Goal: Transaction & Acquisition: Purchase product/service

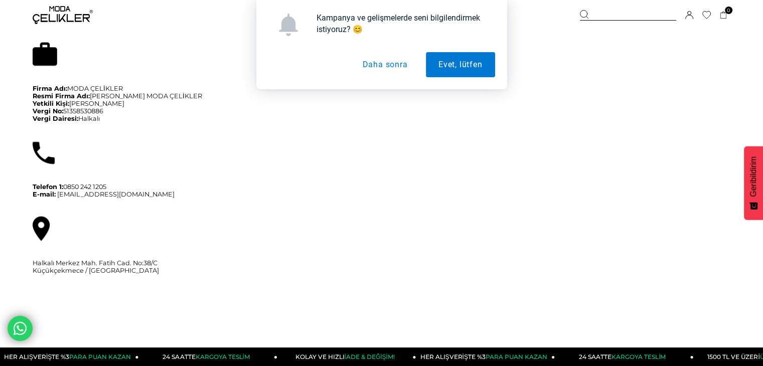
click at [390, 67] on button "Daha sonra" at bounding box center [384, 64] width 70 height 25
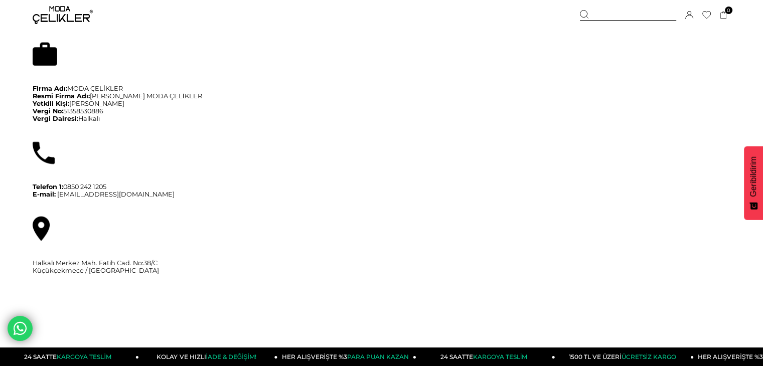
click at [66, 19] on img at bounding box center [63, 15] width 60 height 18
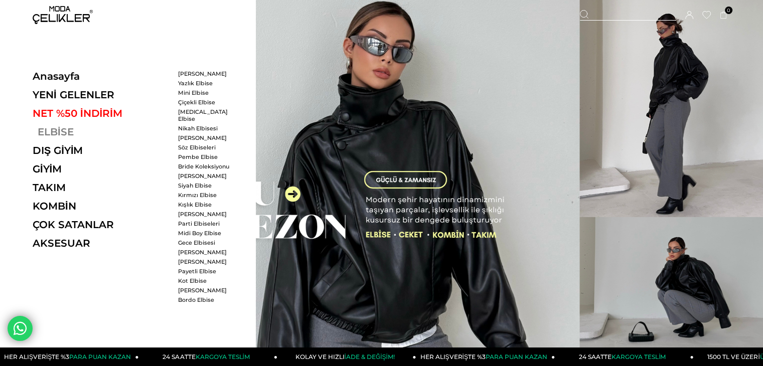
click at [44, 135] on link "ELBİSE" at bounding box center [102, 132] width 138 height 12
click at [64, 131] on link "ELBİSE" at bounding box center [102, 132] width 138 height 12
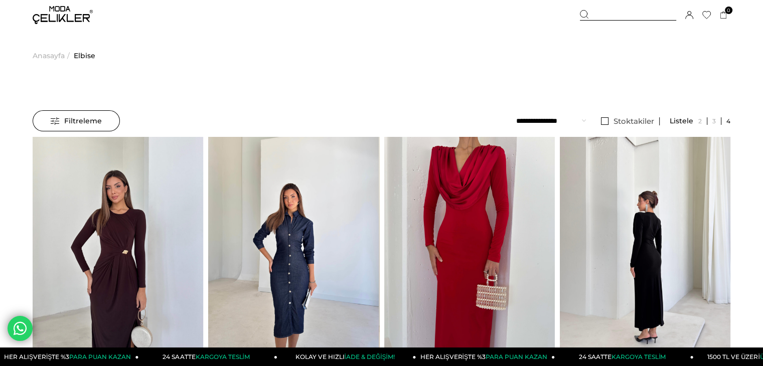
click at [642, 127] on li "Stoktakiler" at bounding box center [628, 121] width 64 height 22
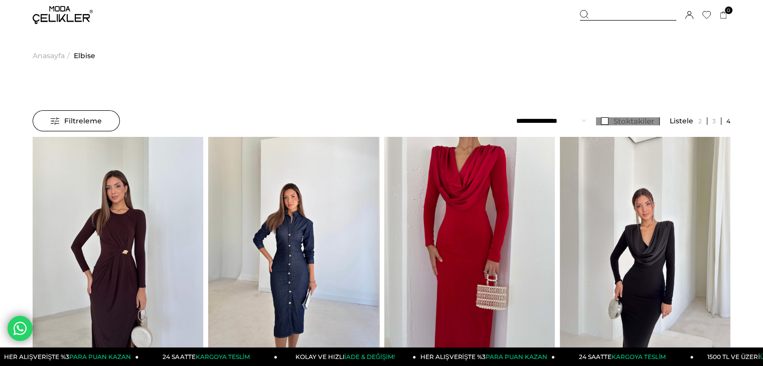
click at [635, 120] on span "Stoktakiler" at bounding box center [633, 121] width 41 height 10
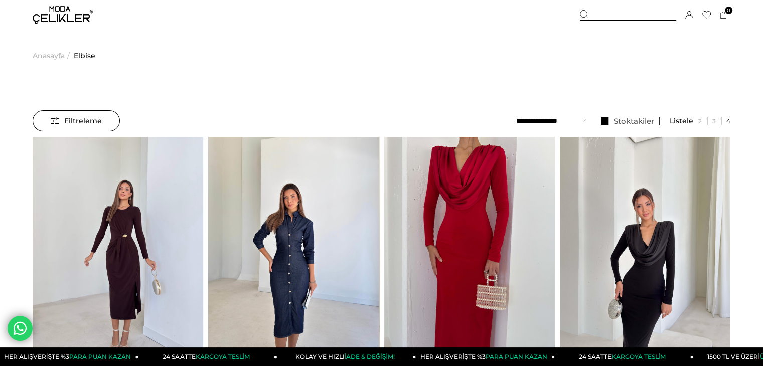
click at [91, 121] on span "Filtreleme" at bounding box center [76, 121] width 51 height 20
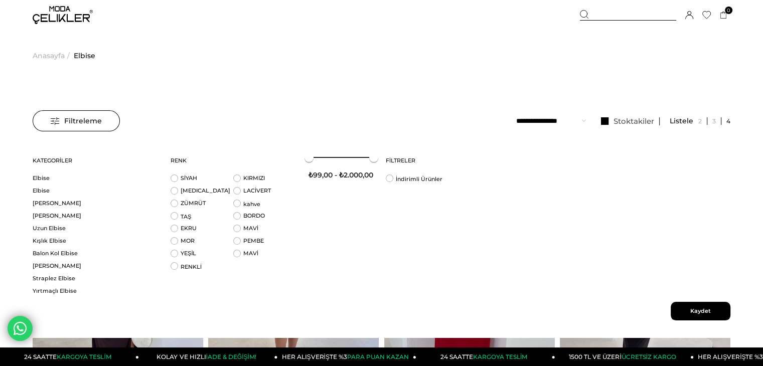
click at [717, 319] on span "Kaydet" at bounding box center [700, 311] width 60 height 19
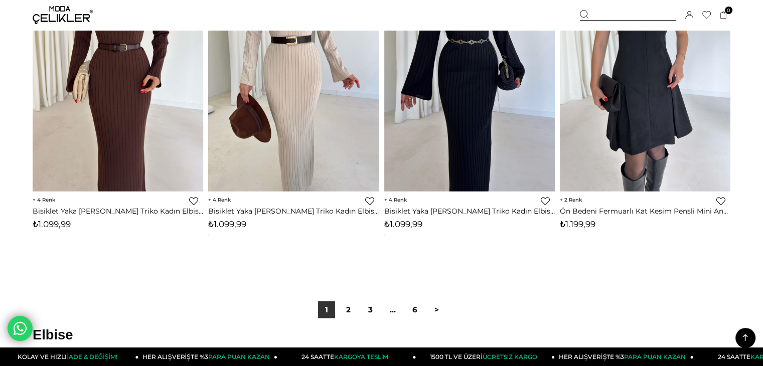
scroll to position [6267, 0]
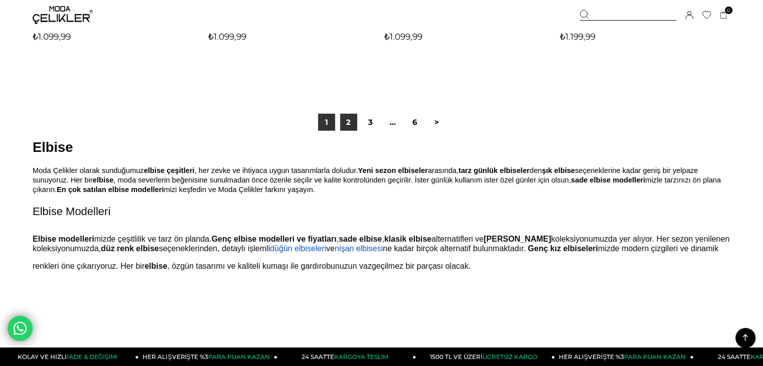
click at [346, 125] on link "2" at bounding box center [348, 122] width 17 height 17
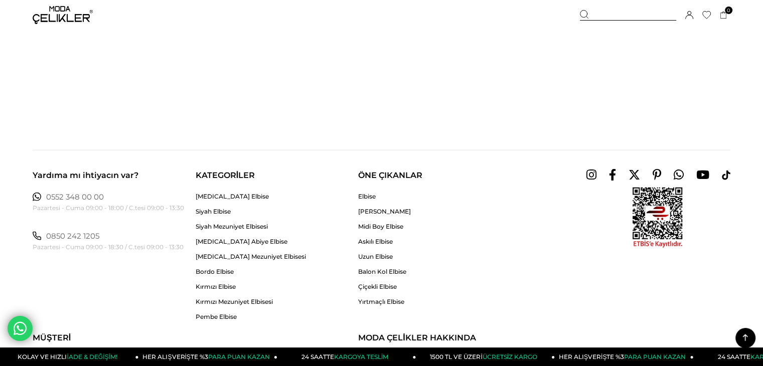
scroll to position [6317, 0]
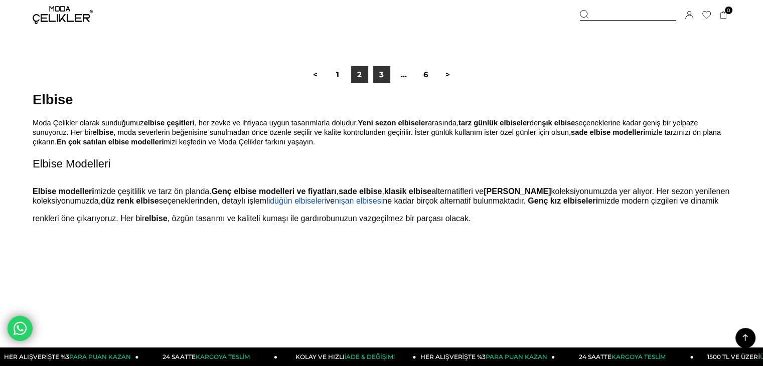
click at [387, 80] on link "3" at bounding box center [381, 74] width 17 height 17
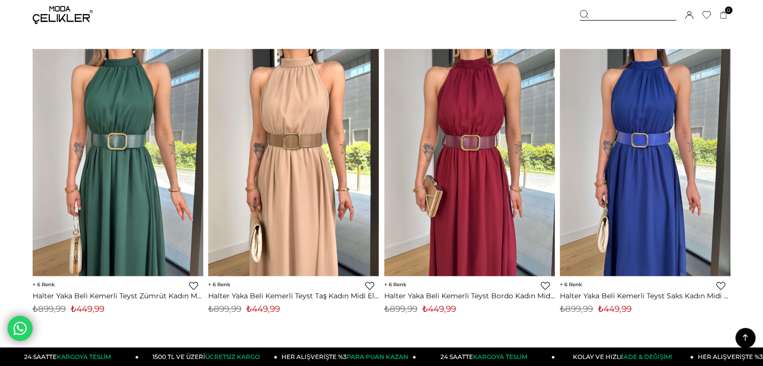
scroll to position [6317, 0]
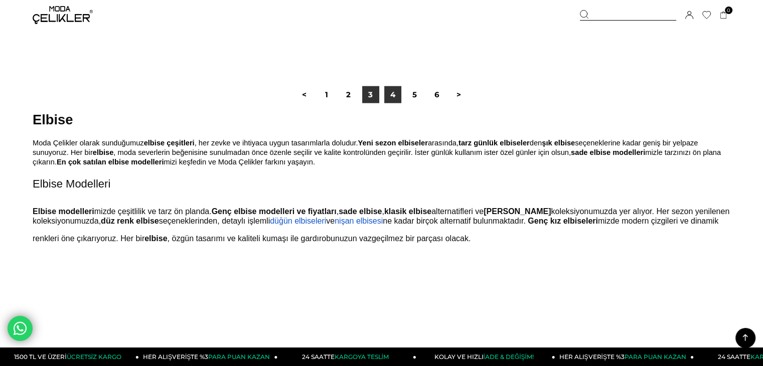
click at [391, 102] on link "4" at bounding box center [392, 94] width 17 height 17
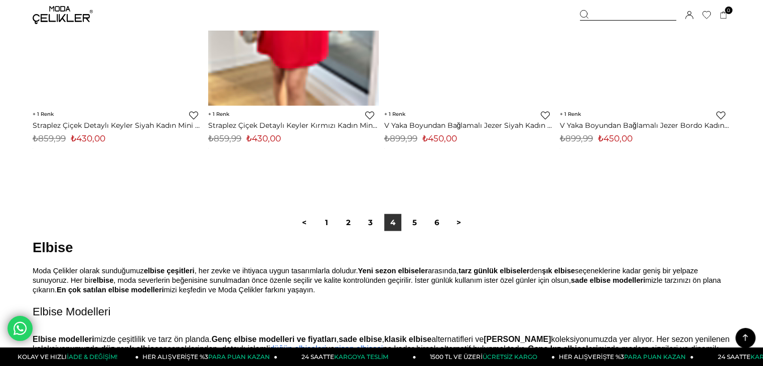
scroll to position [6267, 0]
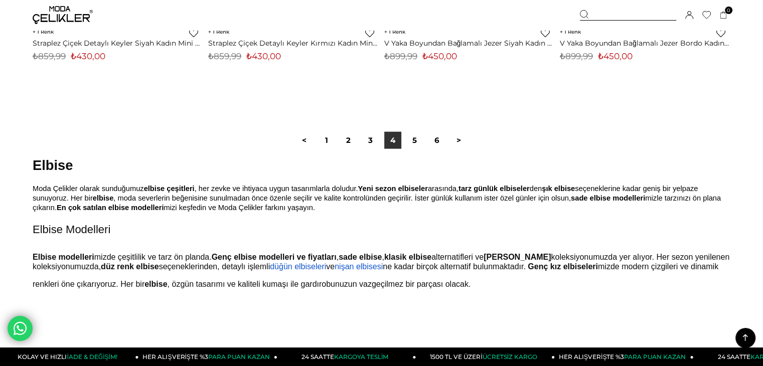
click at [411, 131] on div "< 1 2 3 4 5 6 >" at bounding box center [381, 140] width 697 height 67
click at [413, 143] on link "5" at bounding box center [414, 140] width 17 height 17
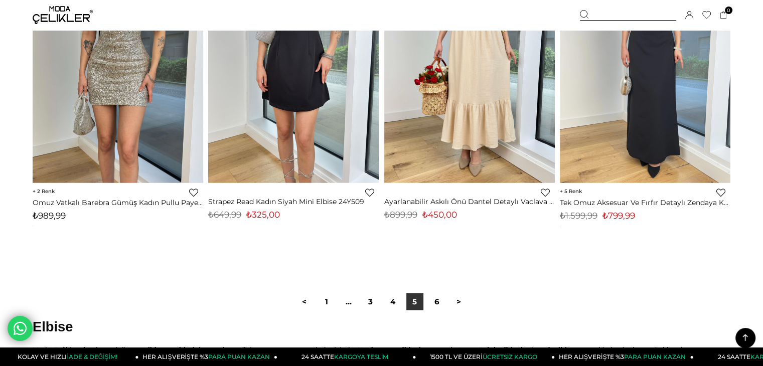
scroll to position [6317, 0]
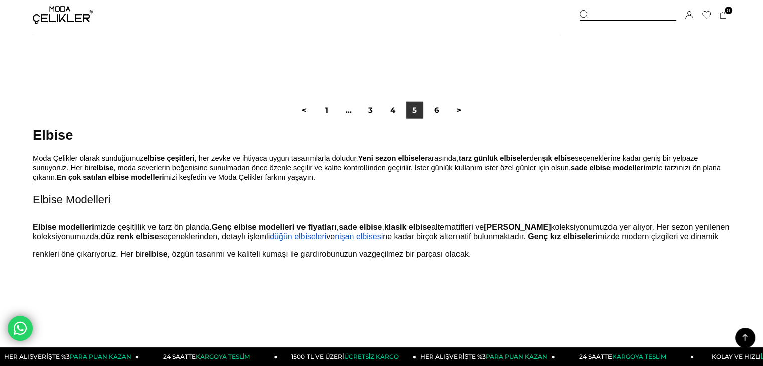
click at [439, 122] on div "< 1 ... 3 4 5 6 >" at bounding box center [381, 110] width 697 height 67
click at [437, 115] on link "6" at bounding box center [436, 110] width 17 height 17
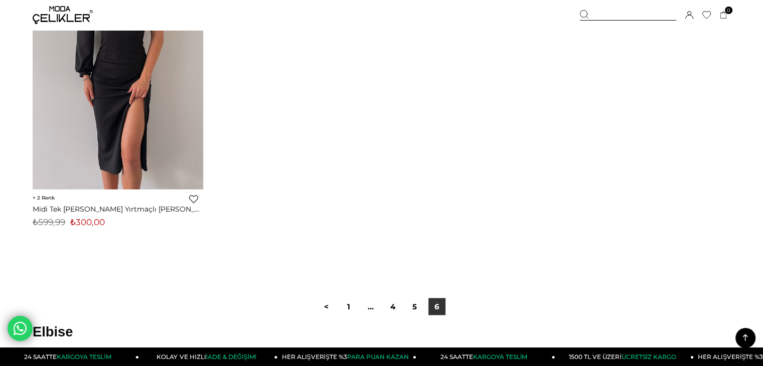
scroll to position [5361, 0]
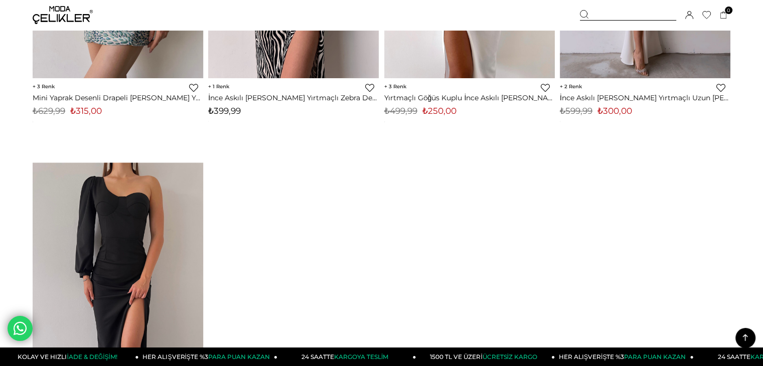
click at [594, 19] on div at bounding box center [628, 15] width 96 height 11
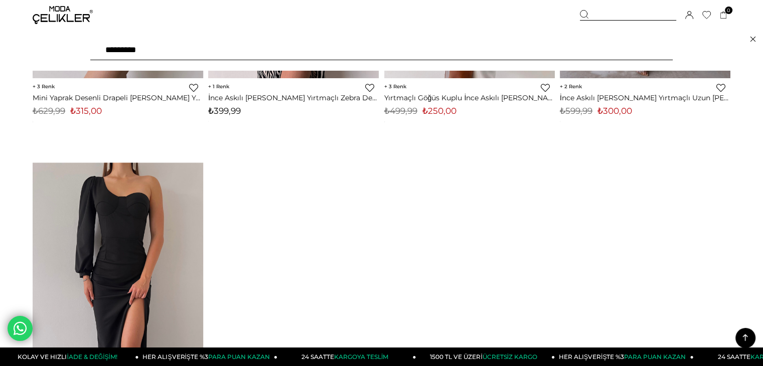
type input "**********"
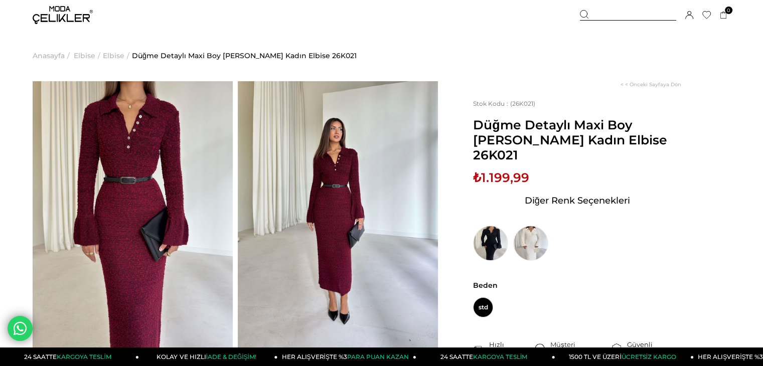
click at [108, 172] on img at bounding box center [133, 214] width 200 height 267
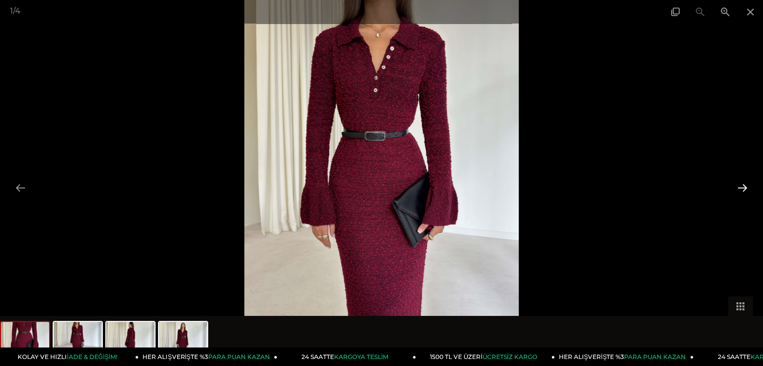
click at [740, 189] on button at bounding box center [741, 188] width 21 height 20
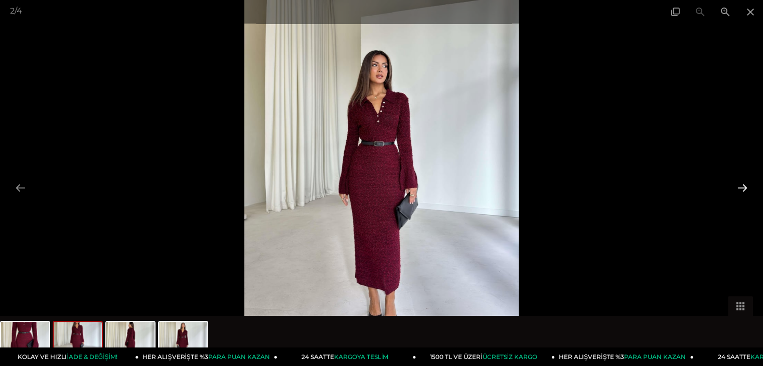
click at [740, 189] on button at bounding box center [741, 188] width 21 height 20
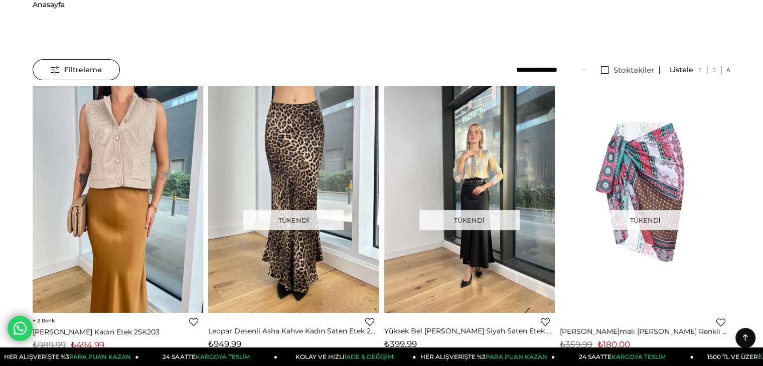
scroll to position [50, 0]
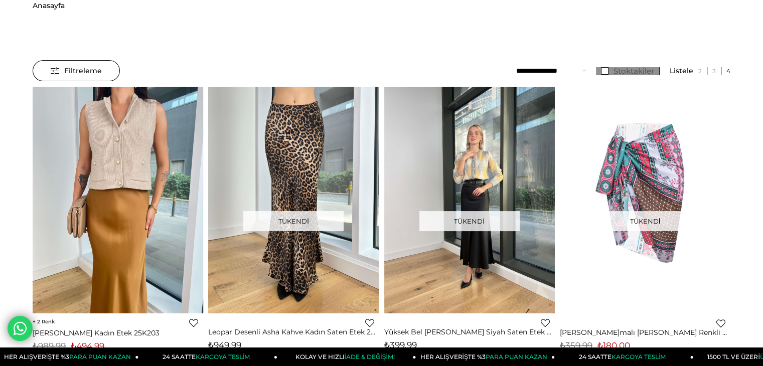
click at [616, 73] on span "Stoktakiler" at bounding box center [633, 71] width 41 height 10
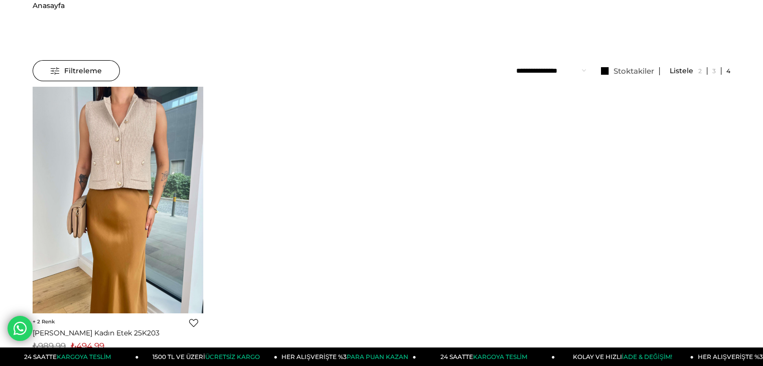
click at [102, 1] on ul "Anasayfa >" at bounding box center [381, 5] width 697 height 51
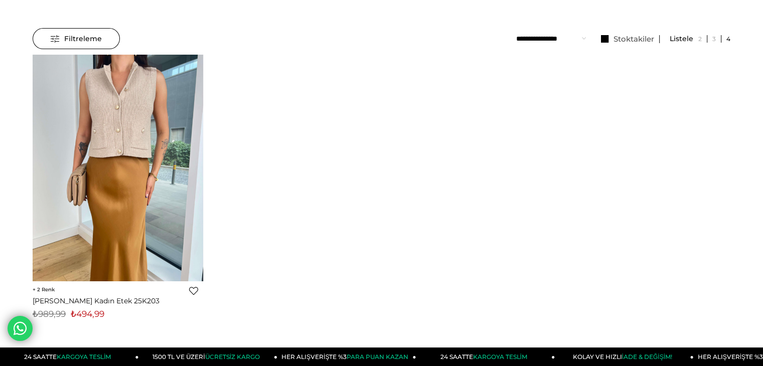
scroll to position [100, 0]
